Goal: Task Accomplishment & Management: Manage account settings

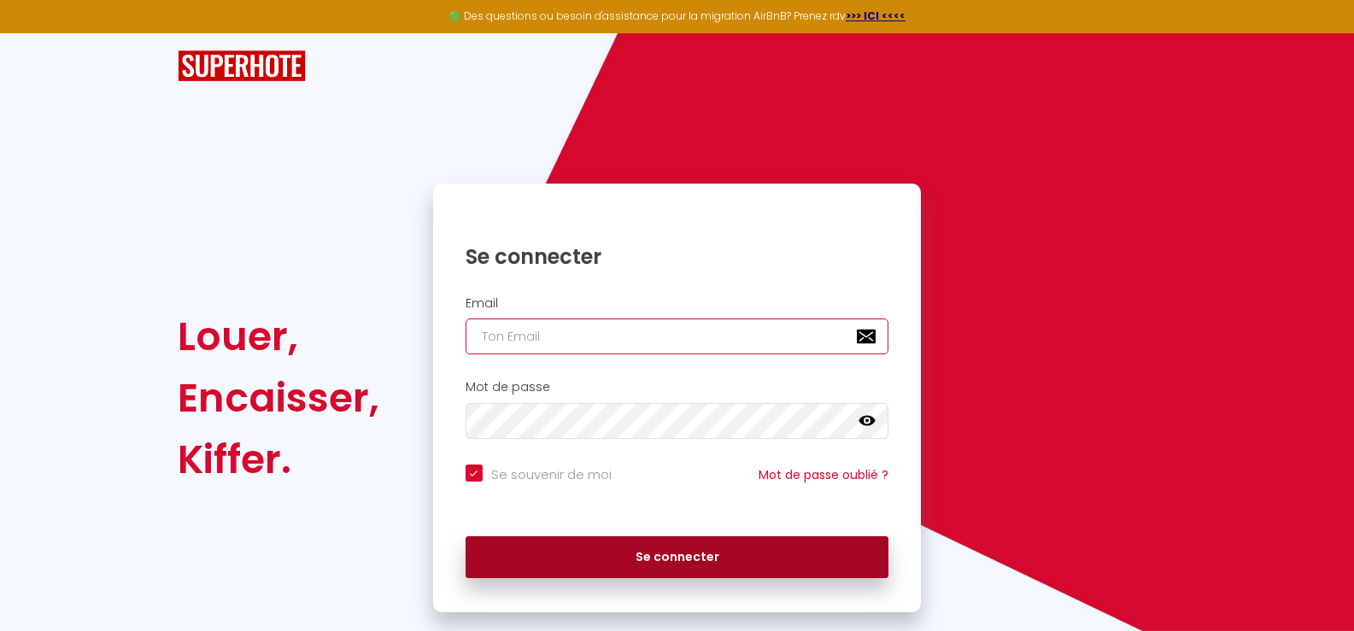
type input "[EMAIL_ADDRESS][DOMAIN_NAME]"
click at [651, 561] on button "Se connecter" at bounding box center [677, 557] width 424 height 43
checkbox input "true"
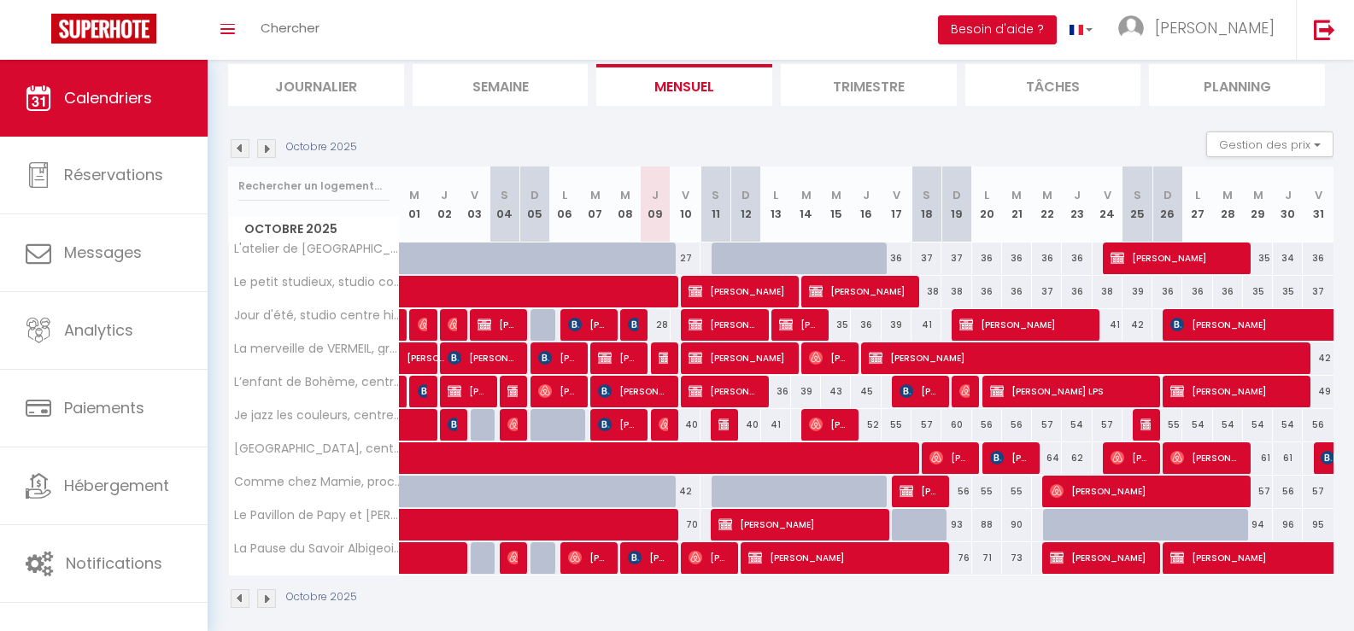
scroll to position [129, 0]
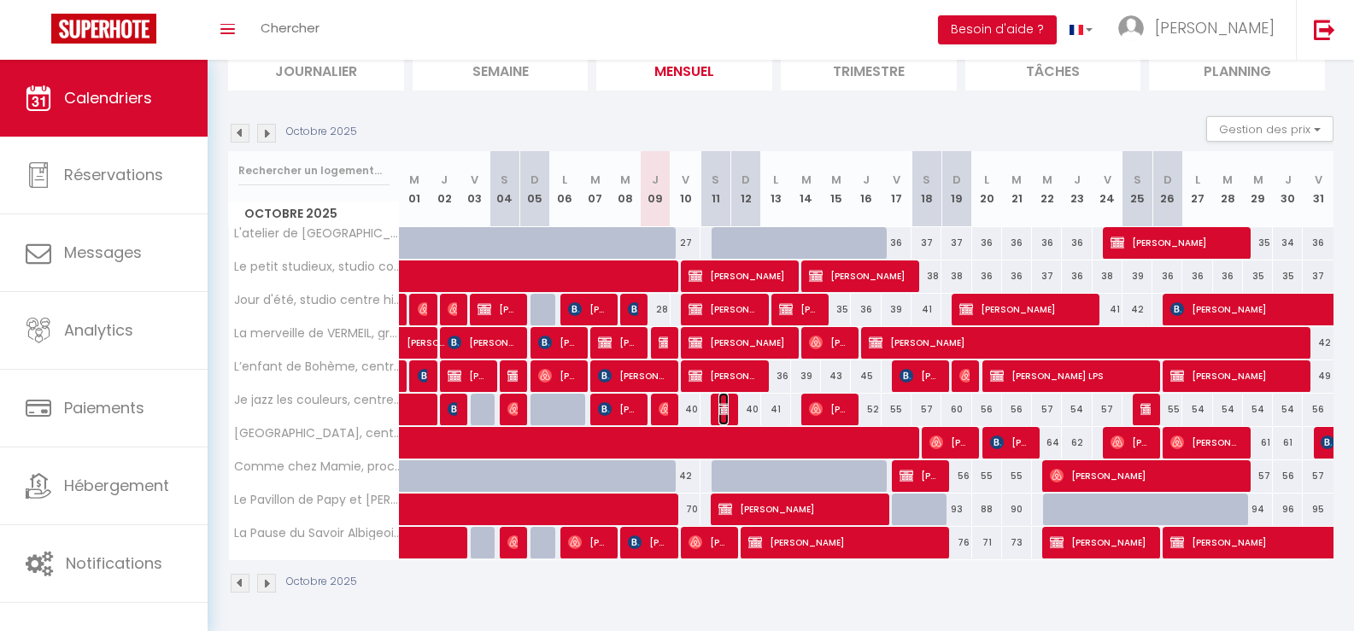
click at [725, 406] on img at bounding box center [725, 409] width 14 height 14
select select "OK"
select select "KO"
select select "0"
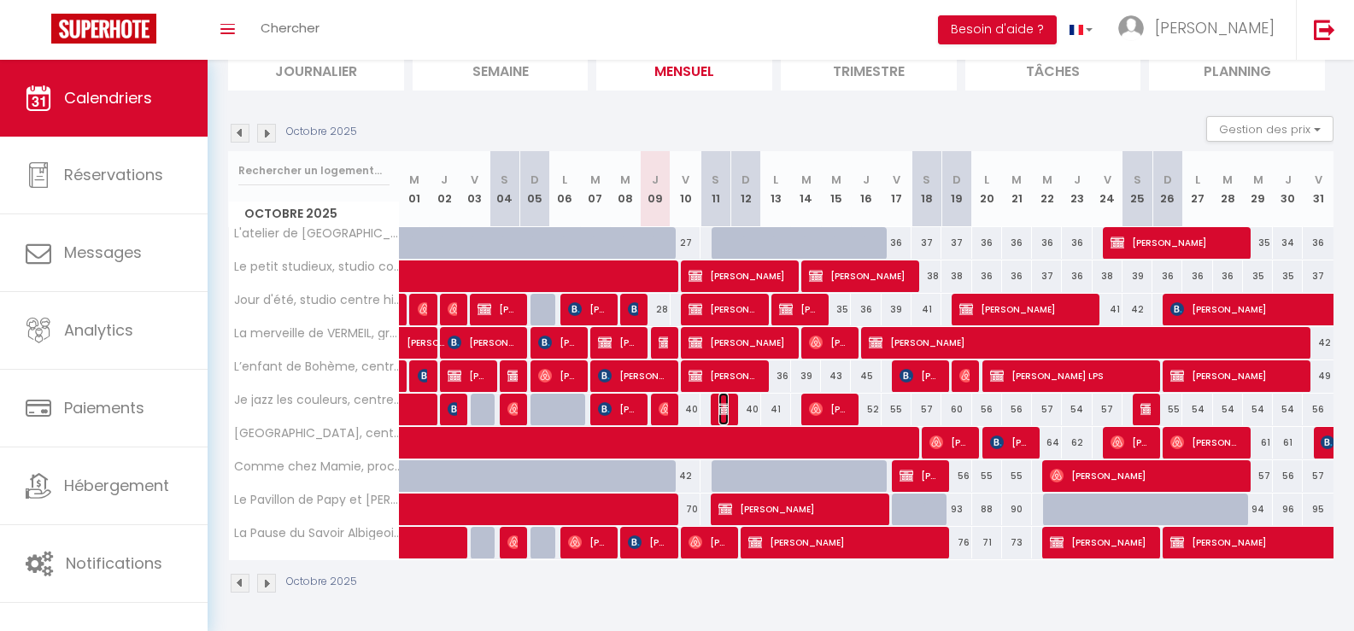
select select "1"
select select
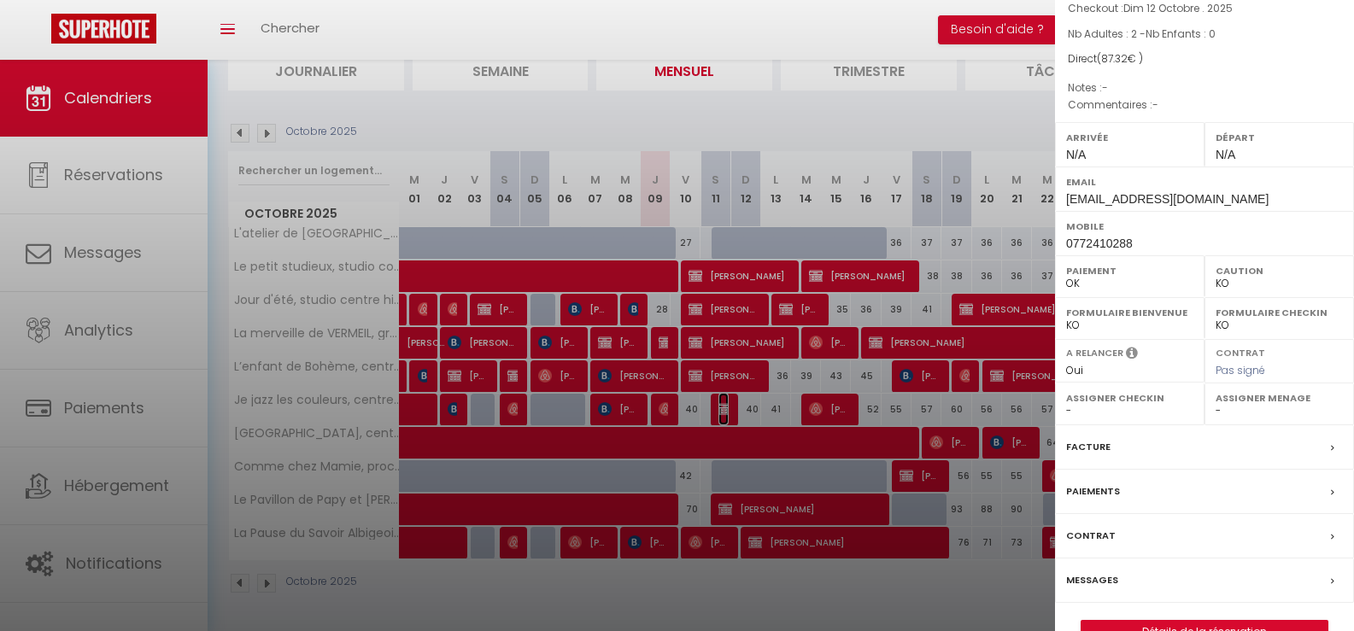
scroll to position [209, 0]
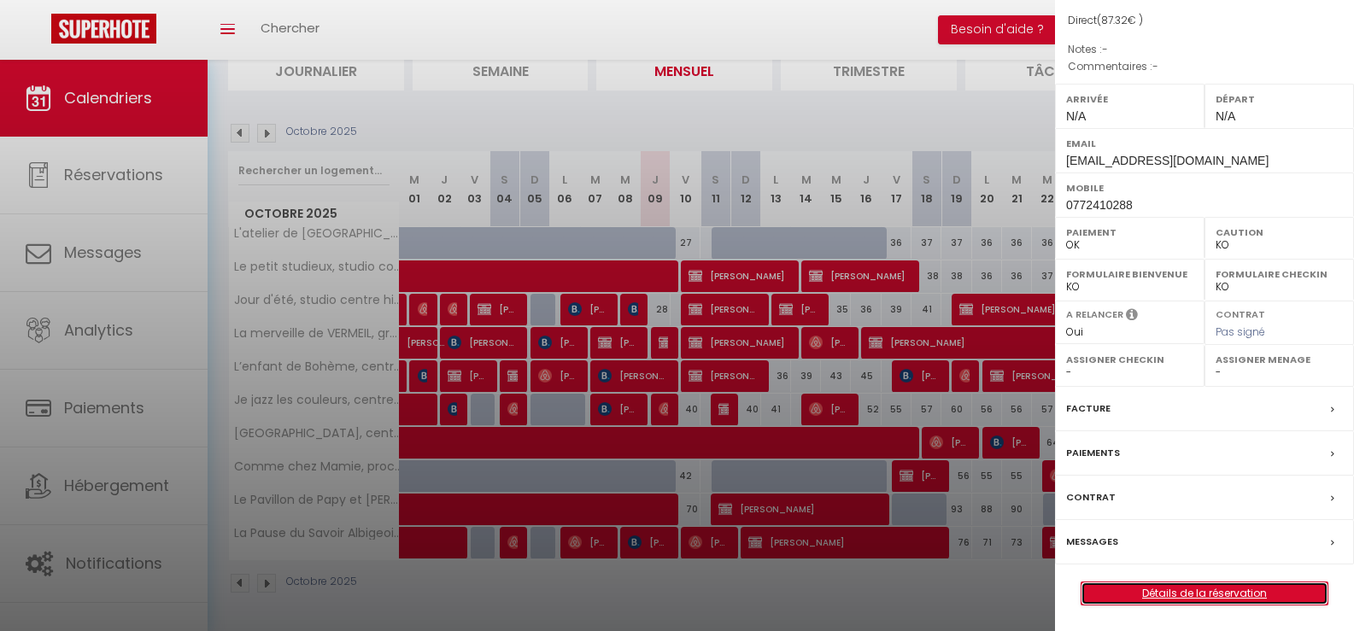
click at [1184, 588] on link "Détails de la réservation" at bounding box center [1204, 593] width 246 height 22
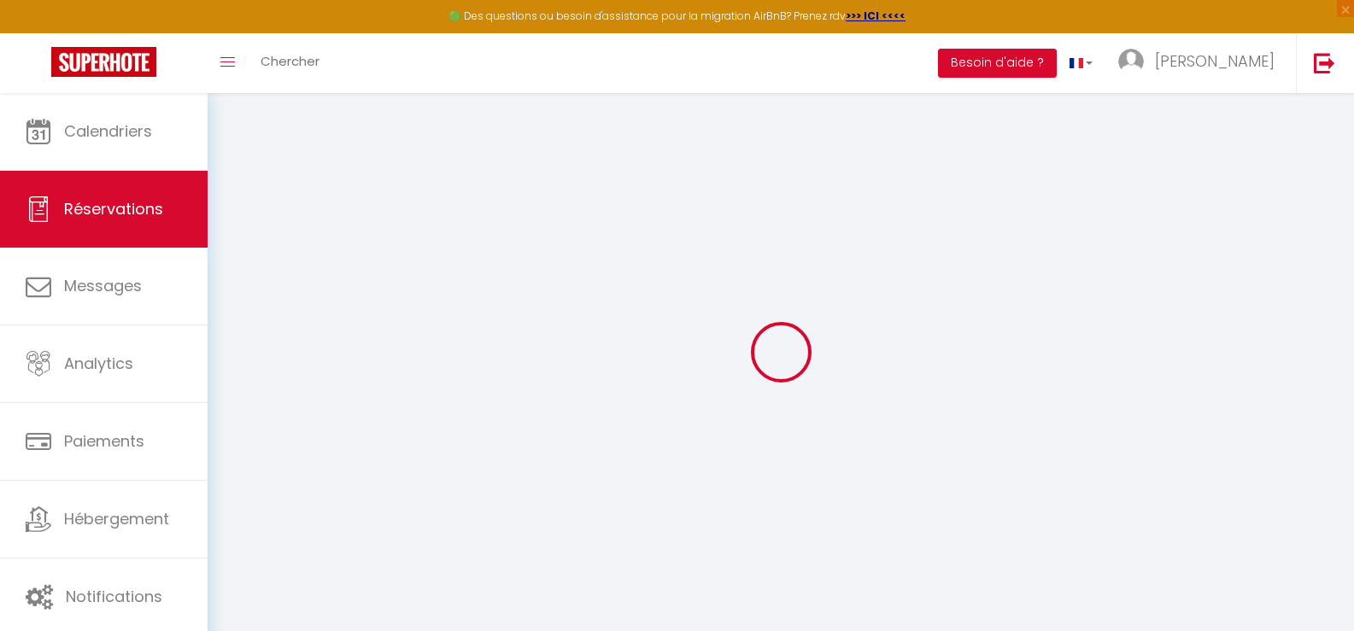
select select
checkbox input "false"
select select
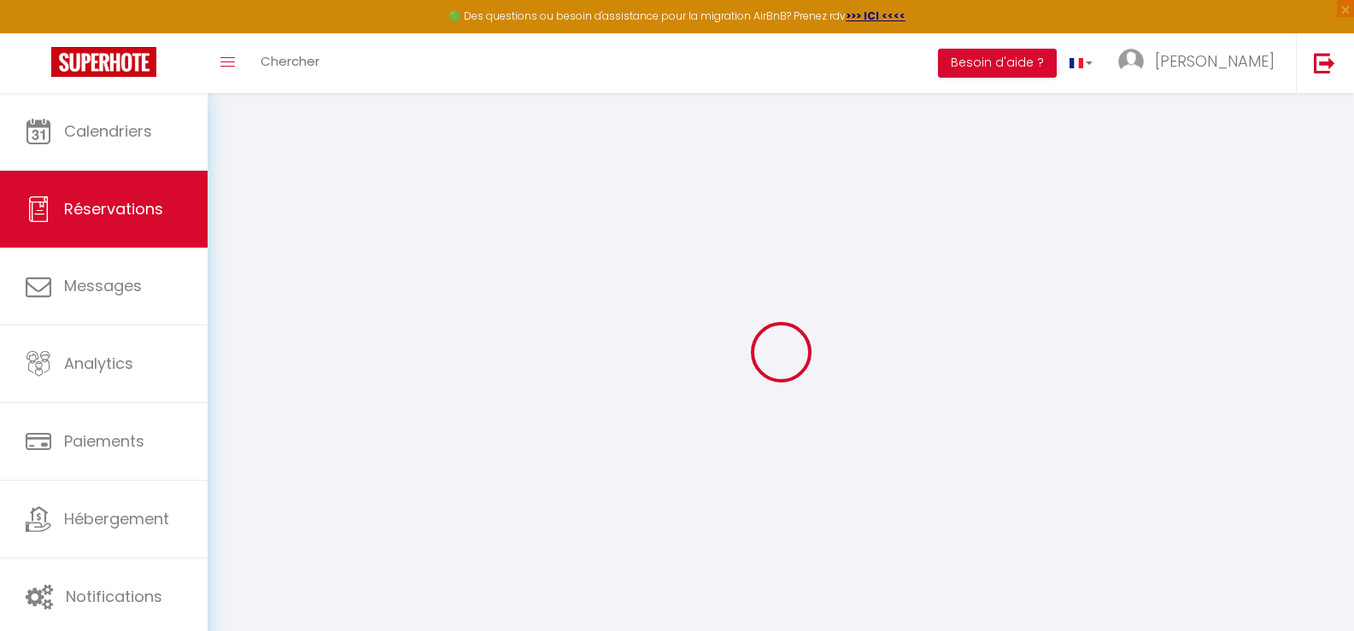
checkbox input "false"
type input "38"
type input "3.32"
select select
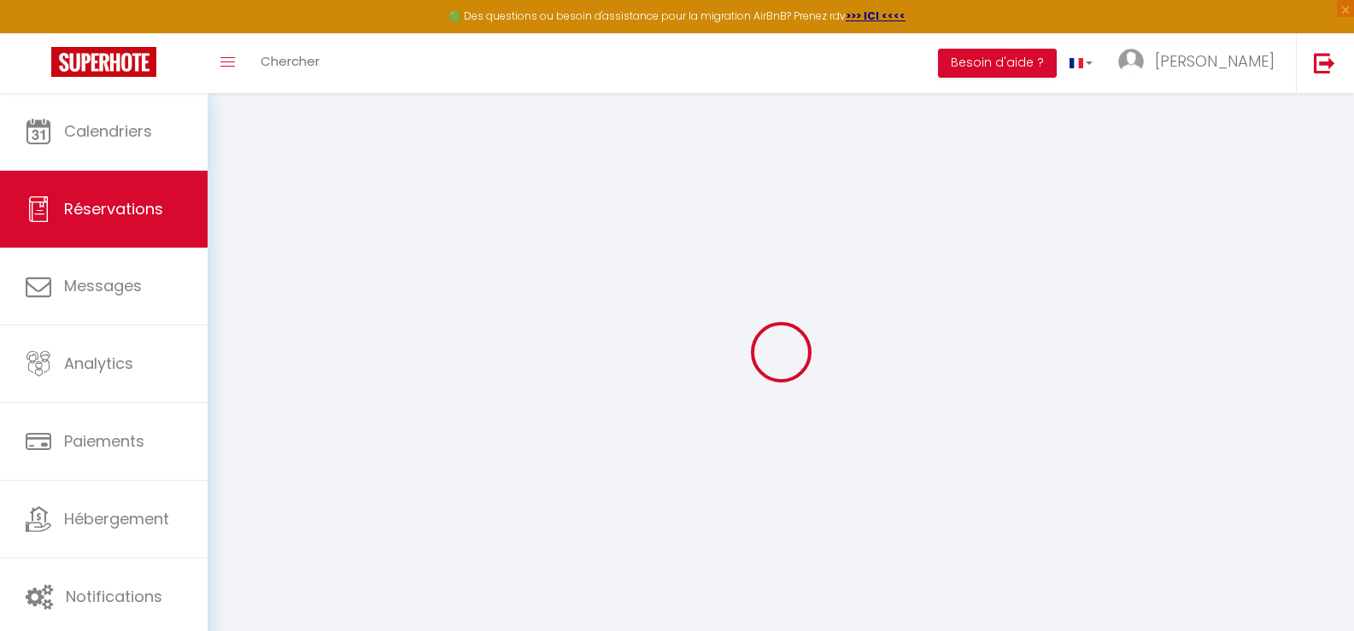
checkbox input "false"
select select
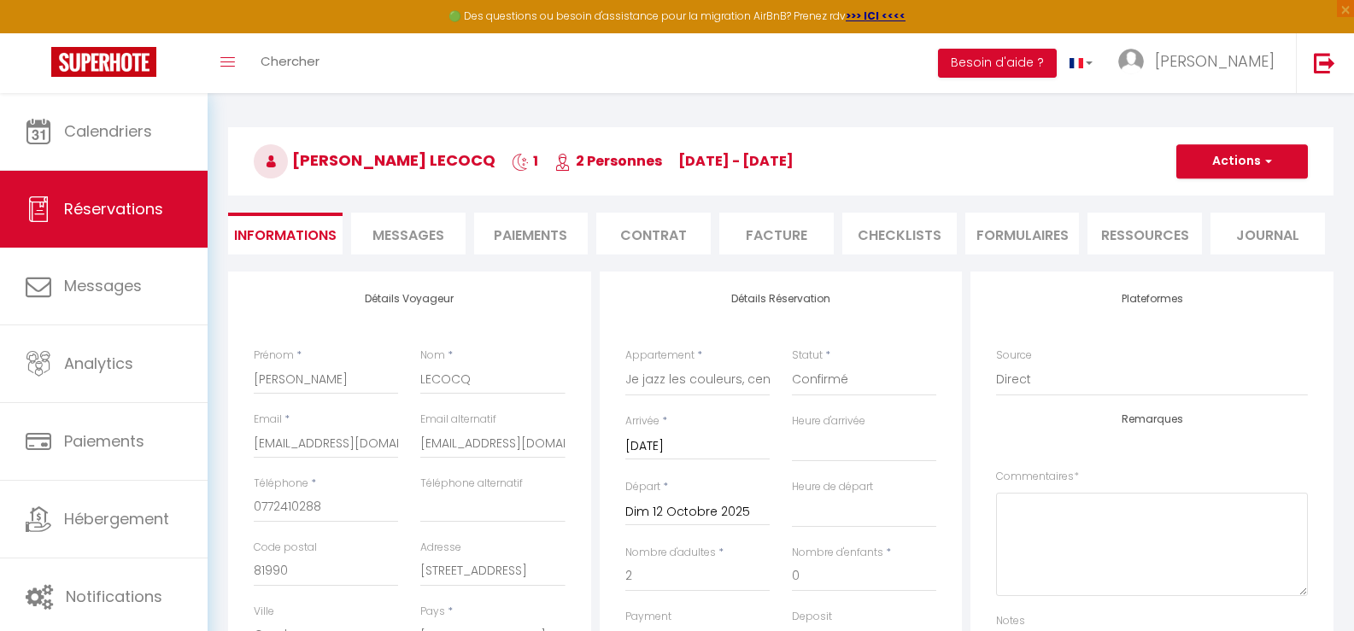
scroll to position [85, 0]
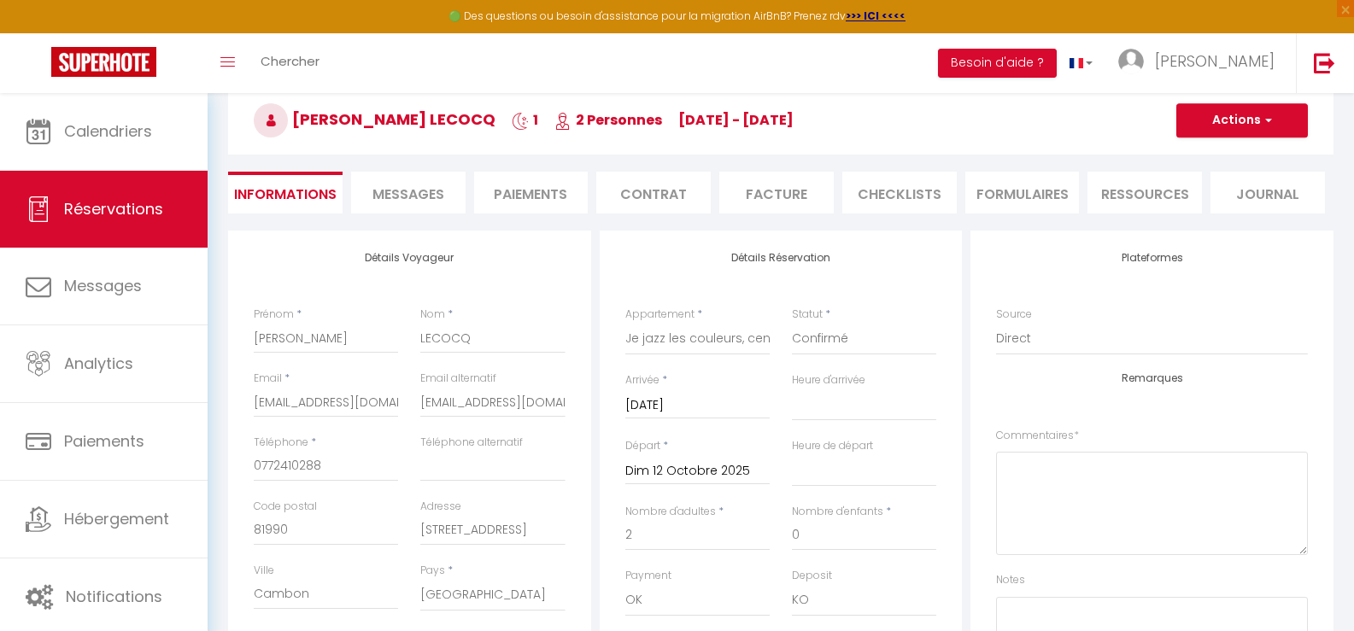
click at [701, 391] on div "[DATE] < [DATE] > Dim Lun Mar Mer Jeu Ven Sam 1 2 3 4 5 6 7 8 9 10 11 12 13 14 …" at bounding box center [697, 404] width 144 height 31
click at [694, 404] on input "[DATE]" at bounding box center [697, 406] width 144 height 22
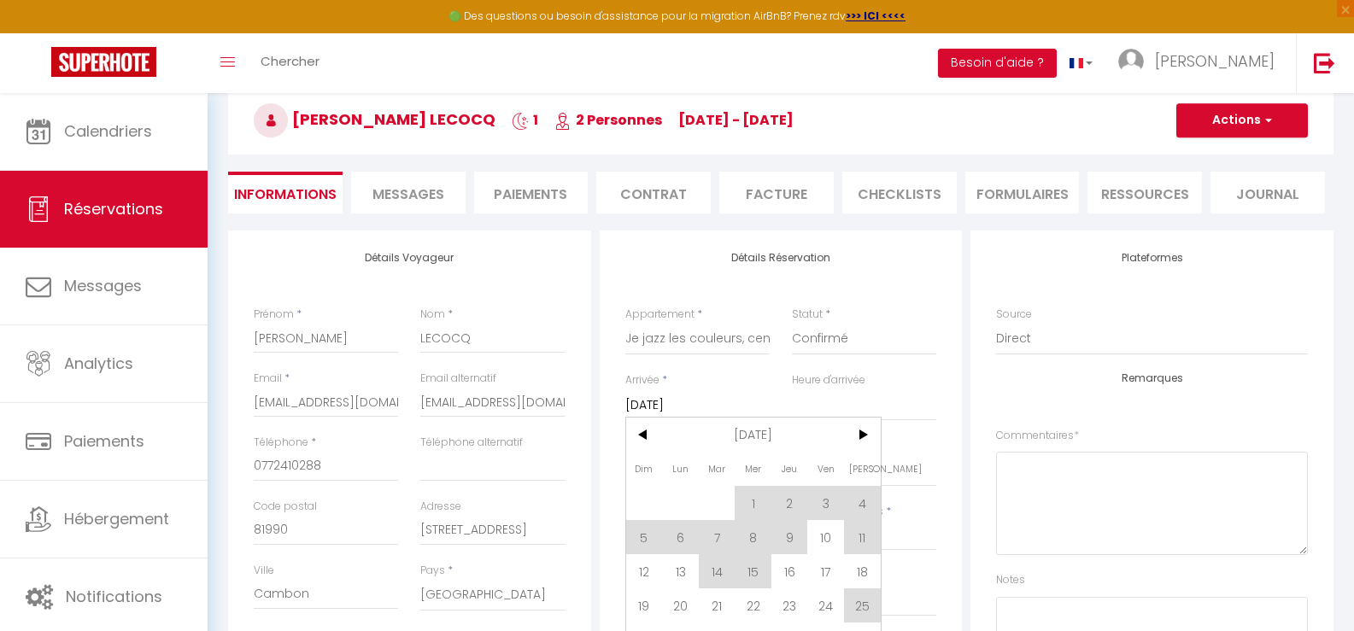
click at [828, 533] on span "10" at bounding box center [825, 537] width 37 height 34
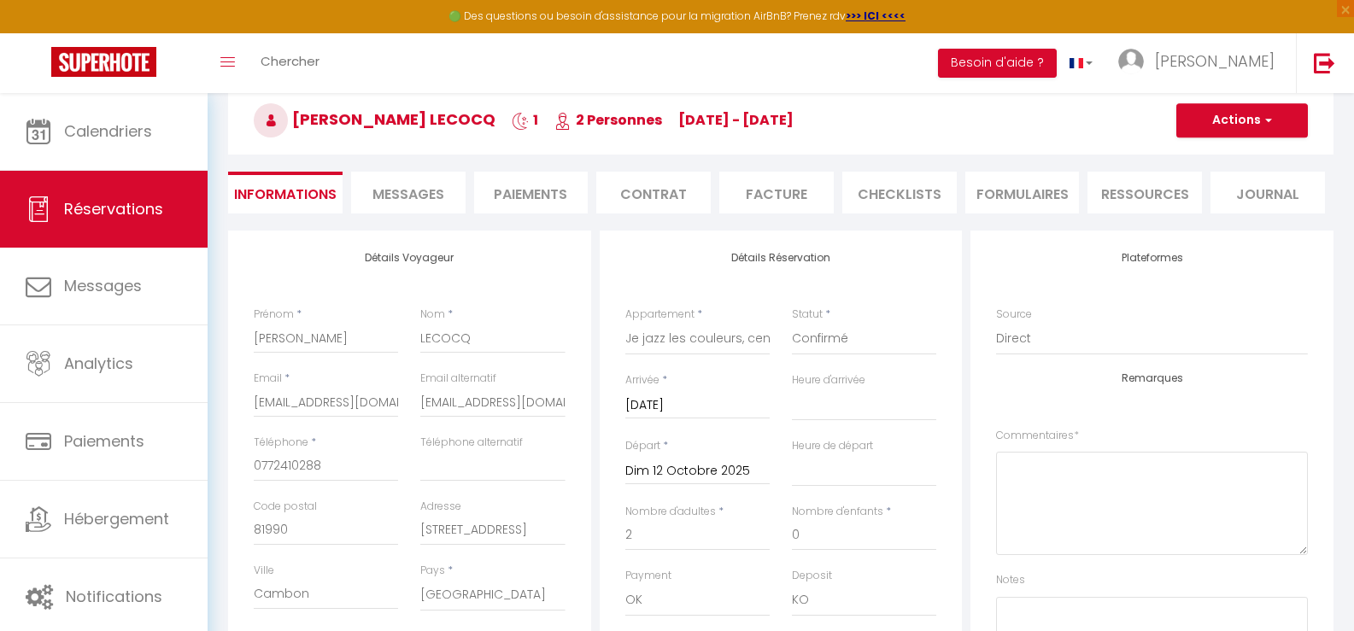
type input "Ven 10 Octobre 2025"
select select
checkbox input "false"
type input "5.84"
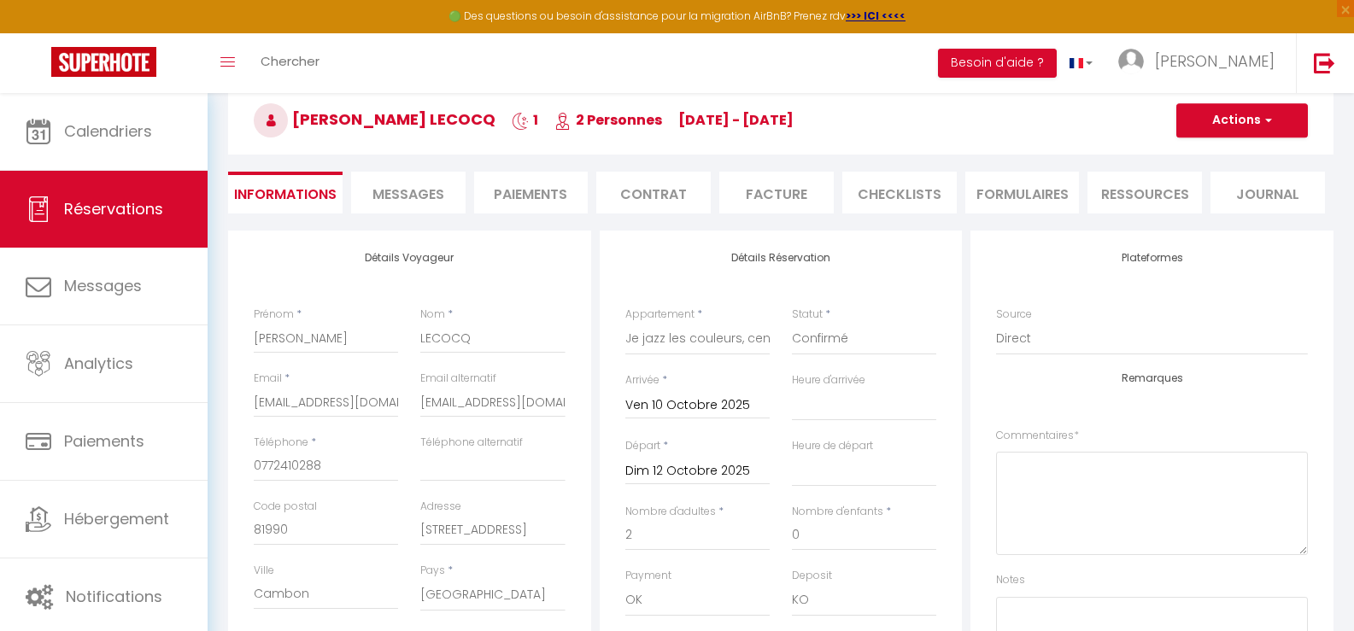
select select
type input "81"
checkbox input "false"
click at [669, 468] on input "Dim 12 Octobre 2025" at bounding box center [697, 471] width 144 height 22
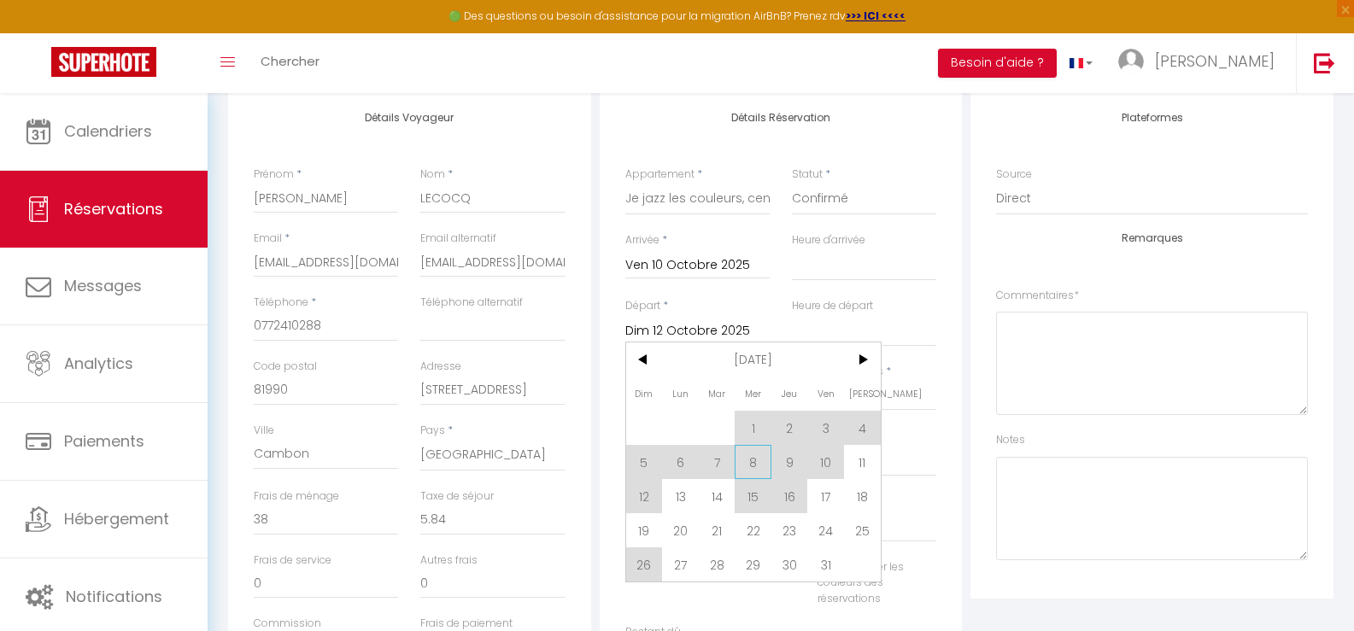
scroll to position [342, 0]
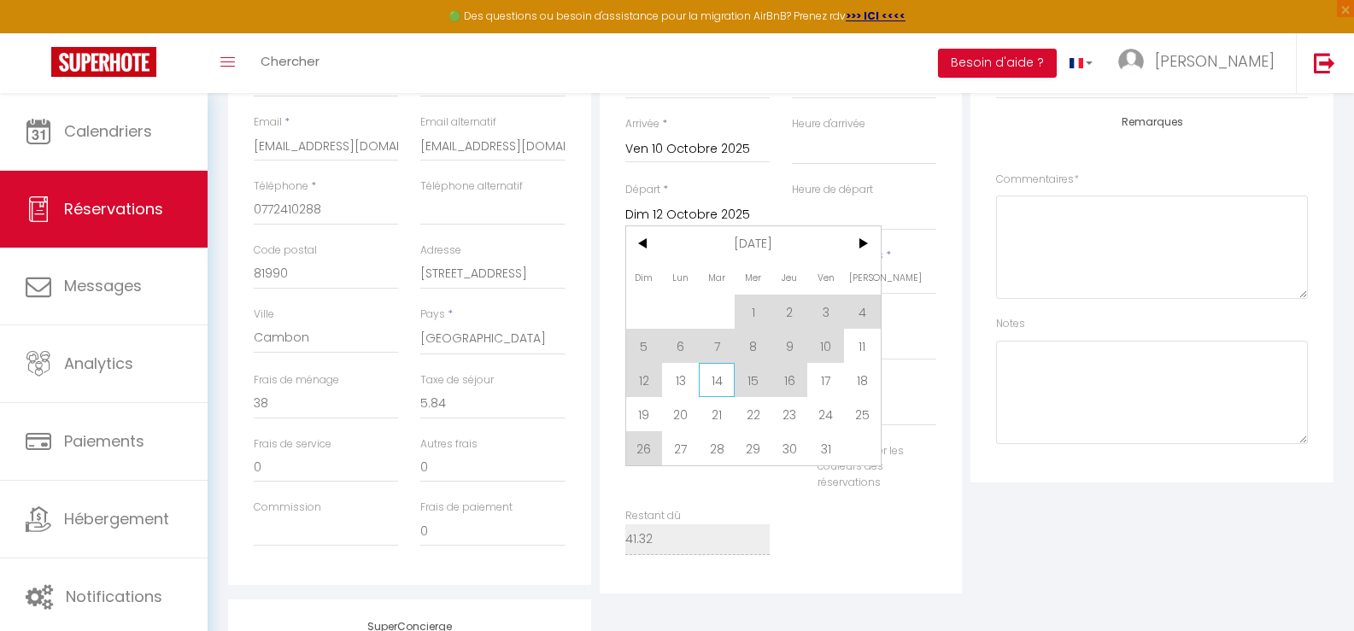
click at [716, 377] on span "14" at bounding box center [717, 380] width 37 height 34
select select
type input "[DATE]"
select select
checkbox input "false"
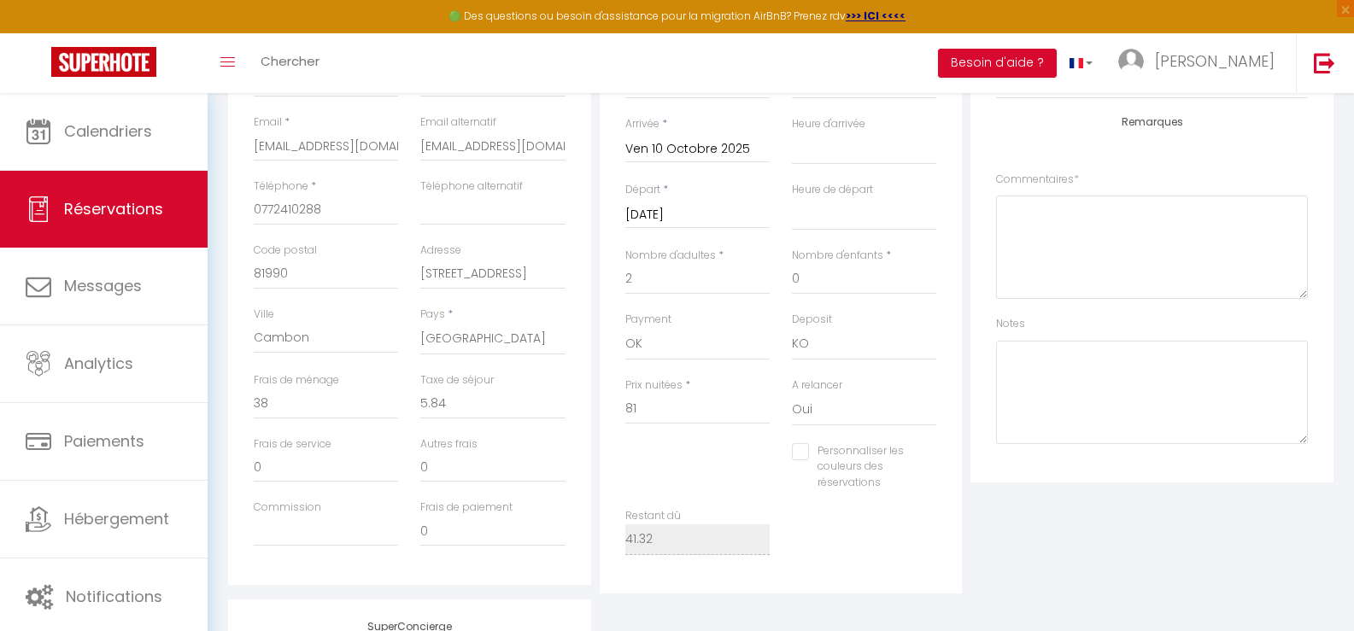
type input "11.68"
select select
type input "162"
checkbox input "false"
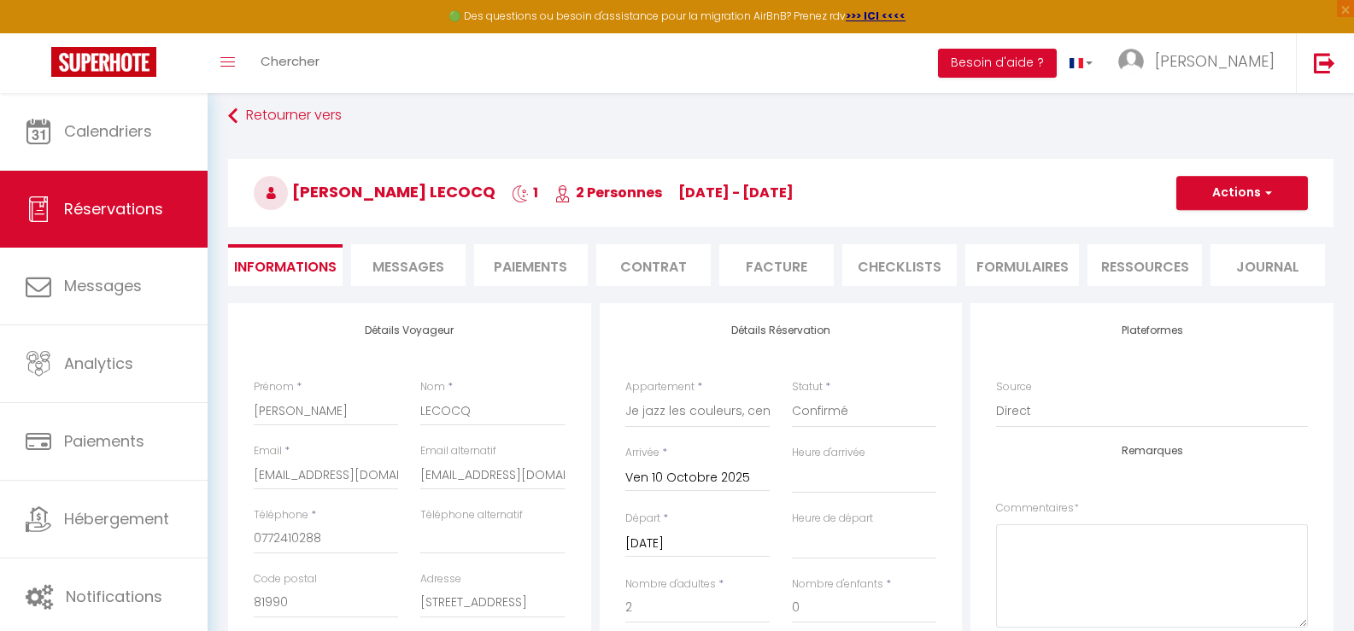
scroll to position [0, 0]
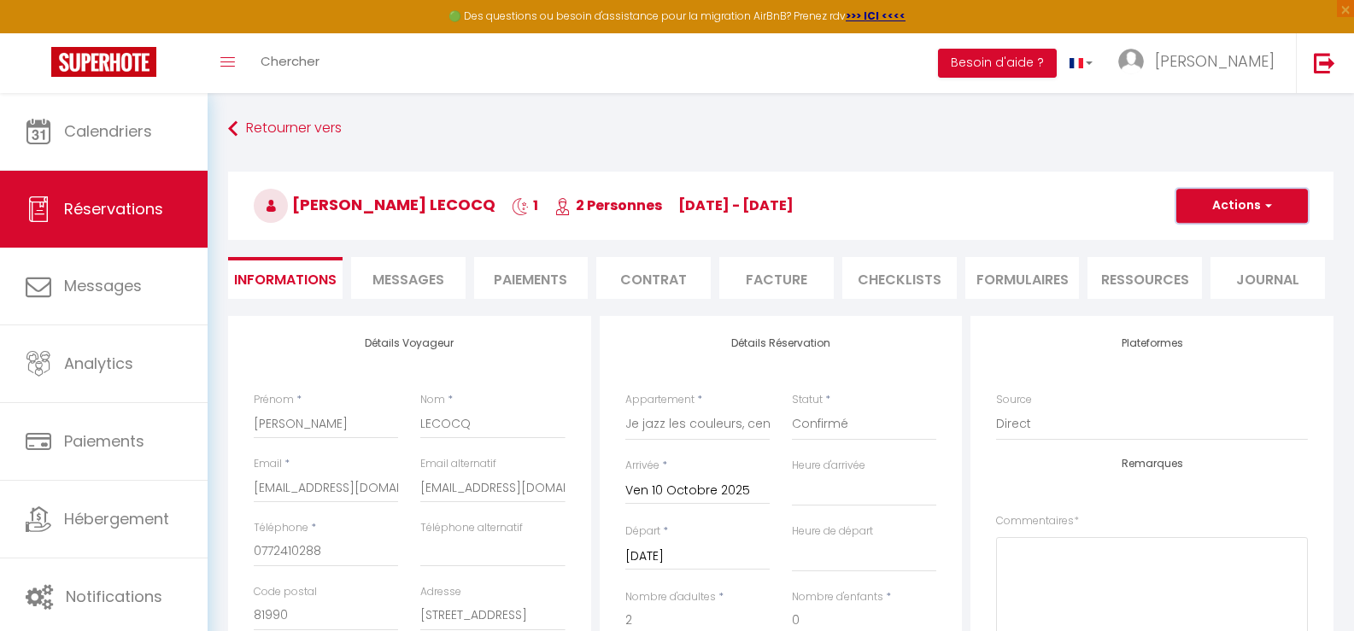
click at [1226, 208] on button "Actions" at bounding box center [1242, 206] width 132 height 34
click at [1217, 243] on link "Enregistrer" at bounding box center [1224, 243] width 135 height 22
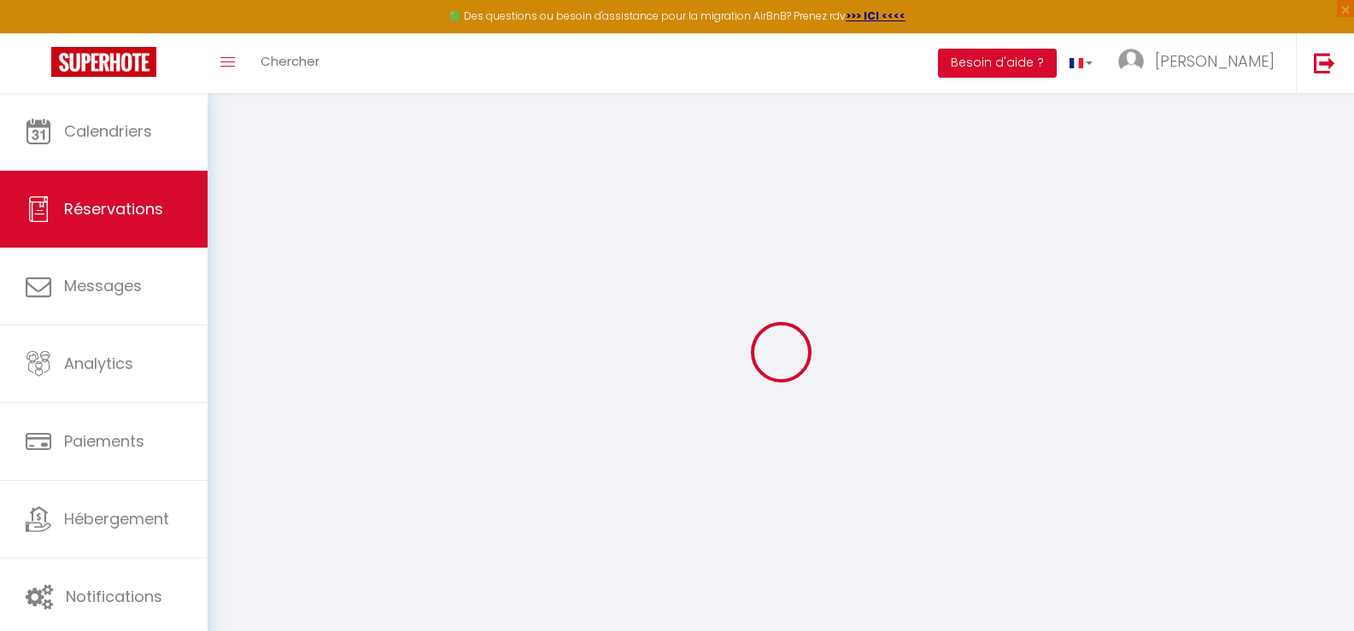
select select "not_cancelled"
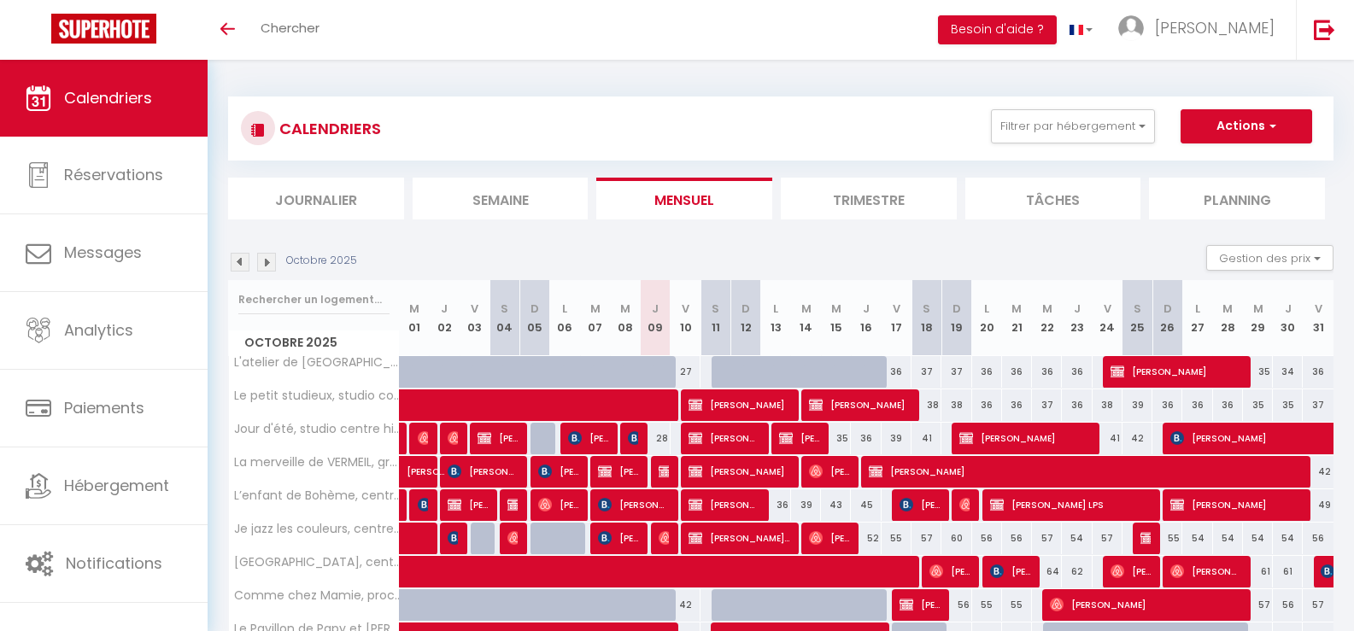
click at [502, 196] on li "Semaine" at bounding box center [500, 199] width 176 height 42
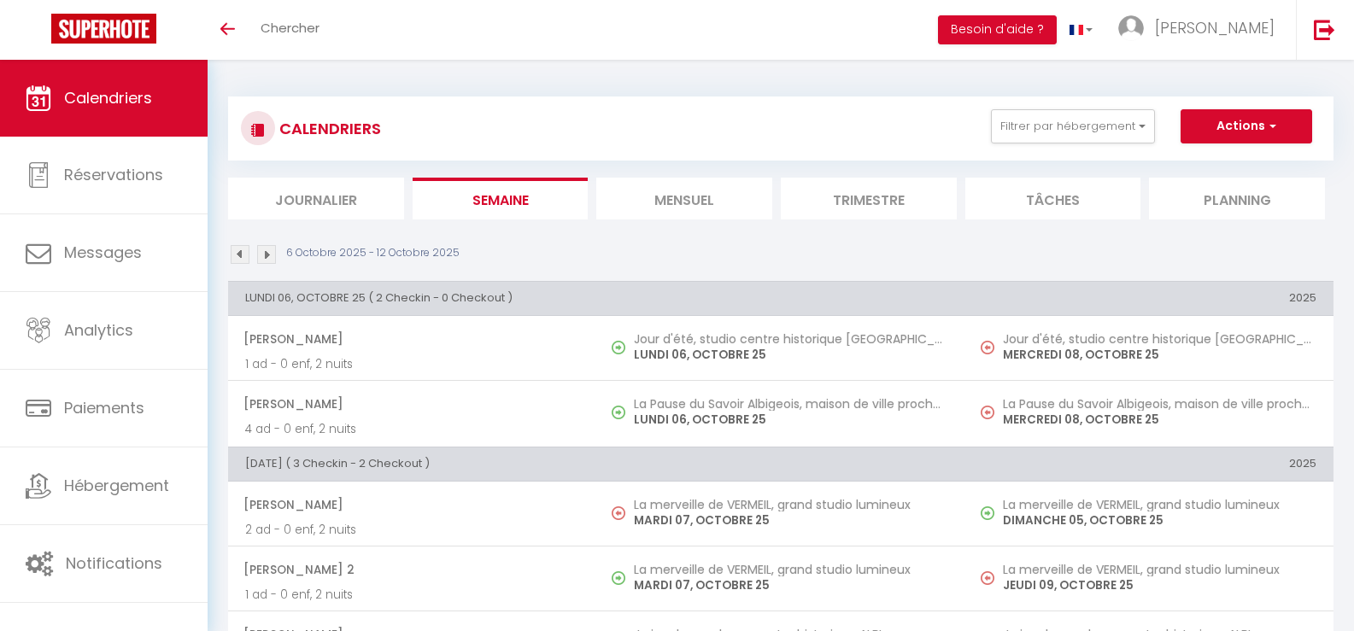
click at [681, 190] on li "Mensuel" at bounding box center [684, 199] width 176 height 42
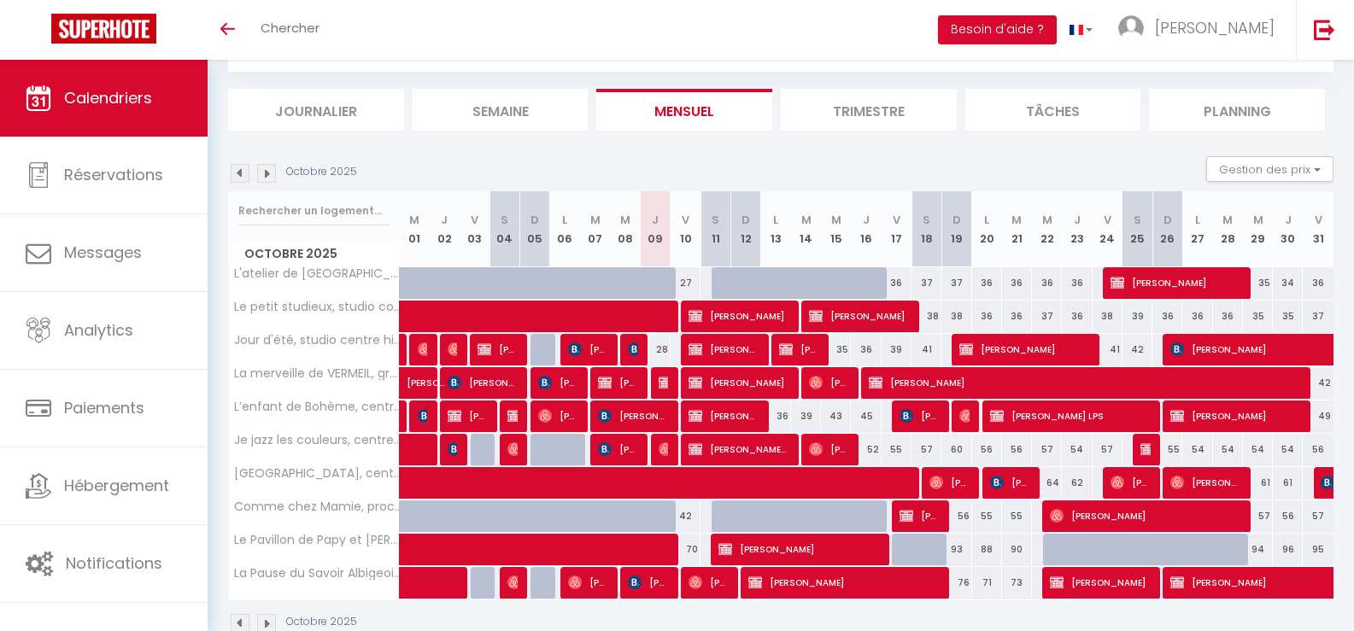
scroll to position [129, 0]
